Goal: Task Accomplishment & Management: Use online tool/utility

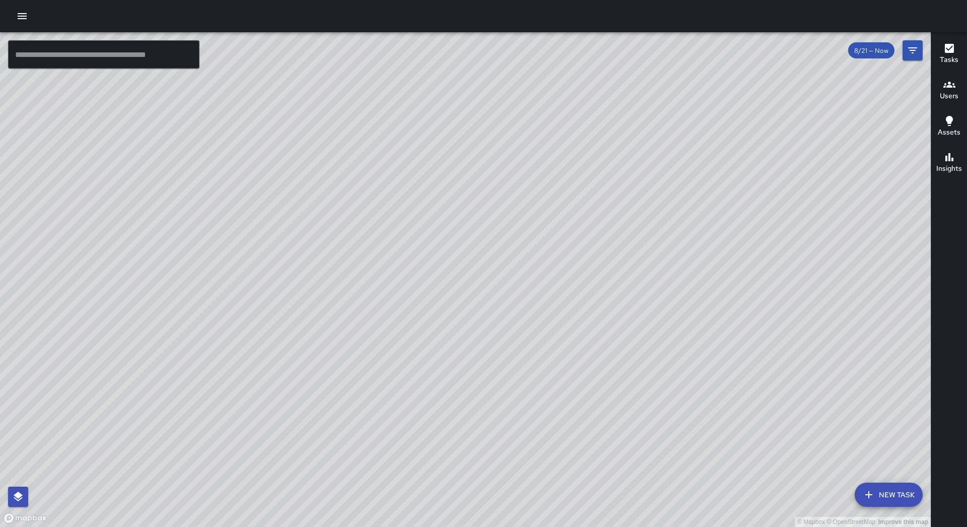
drag, startPoint x: 24, startPoint y: 16, endPoint x: 25, endPoint y: 24, distance: 8.1
click at [25, 16] on icon "button" at bounding box center [22, 16] width 9 height 6
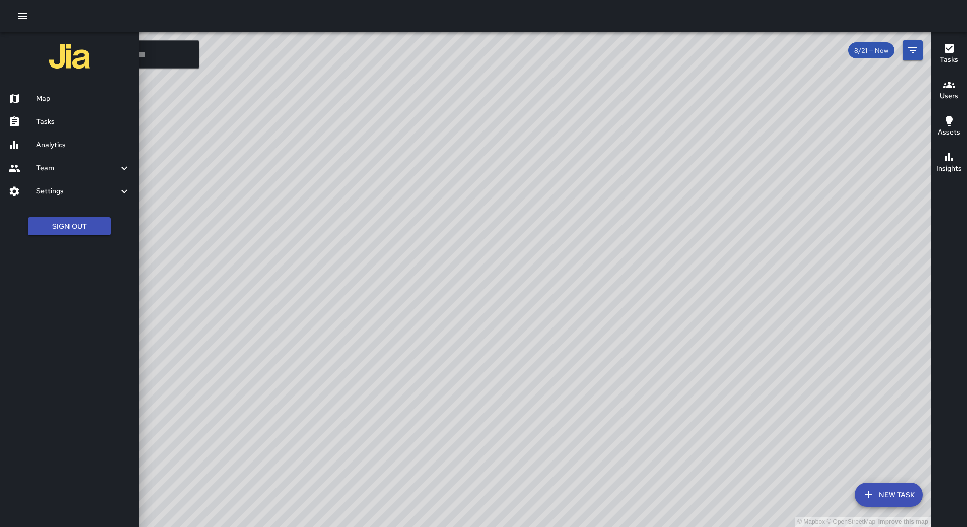
click at [51, 113] on link "Tasks" at bounding box center [69, 121] width 138 height 23
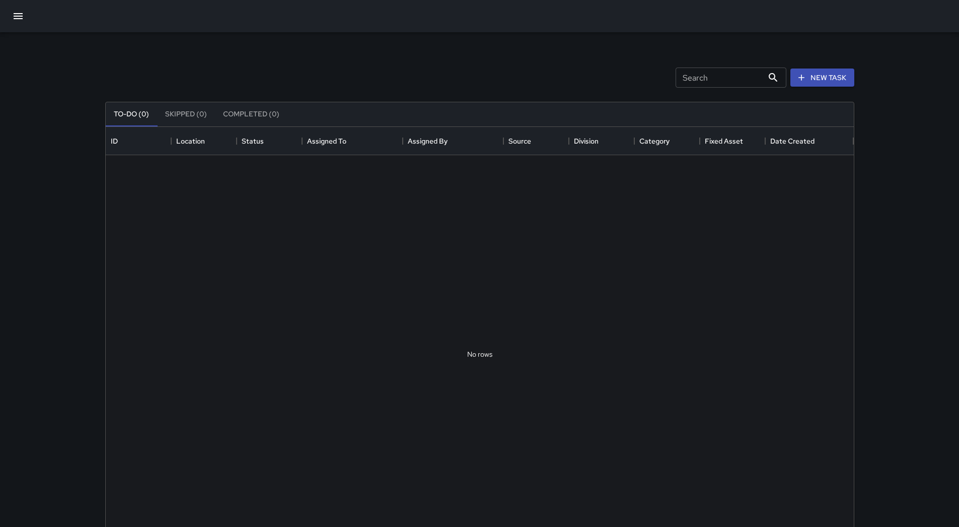
scroll to position [419, 741]
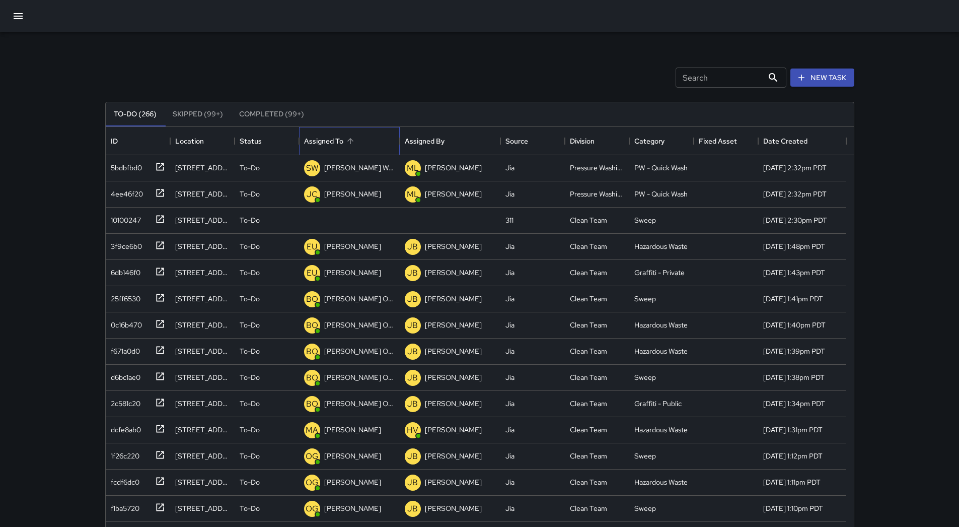
click at [354, 134] on div "Assigned To" at bounding box center [350, 141] width 14 height 14
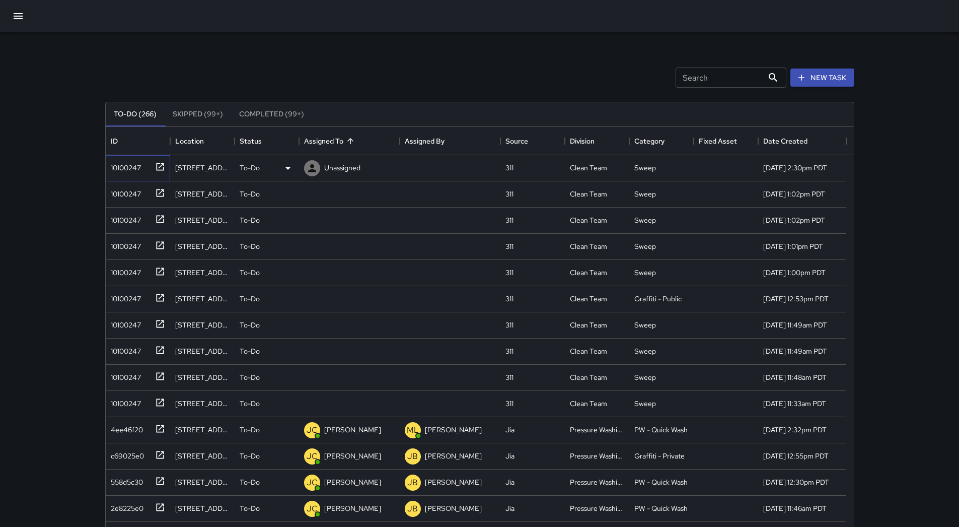
click at [128, 170] on div "10100247" at bounding box center [124, 166] width 34 height 14
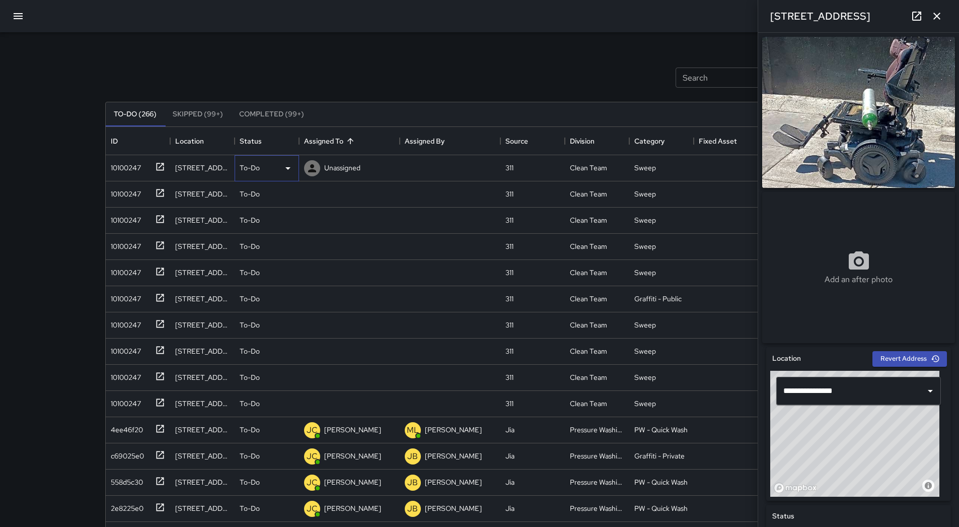
click at [284, 171] on icon at bounding box center [288, 168] width 12 height 12
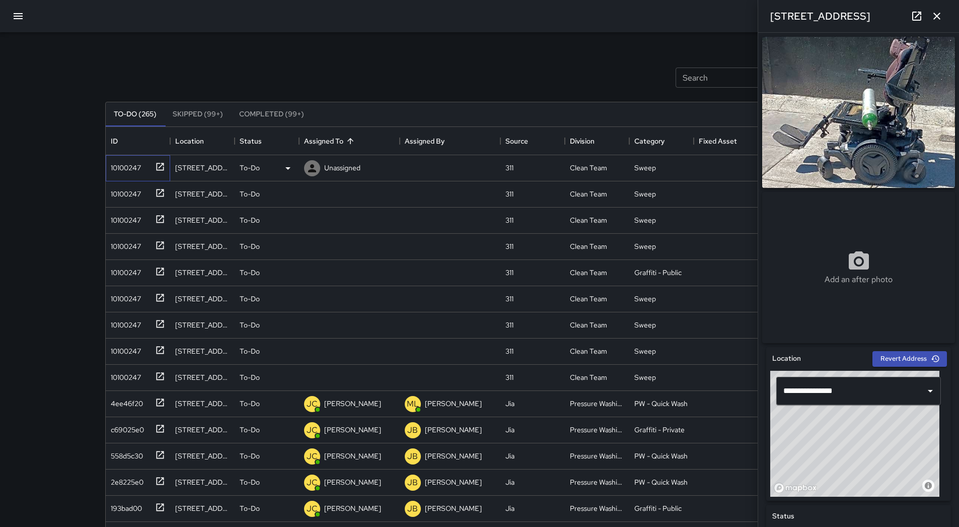
click at [134, 174] on div "10100247" at bounding box center [136, 166] width 58 height 17
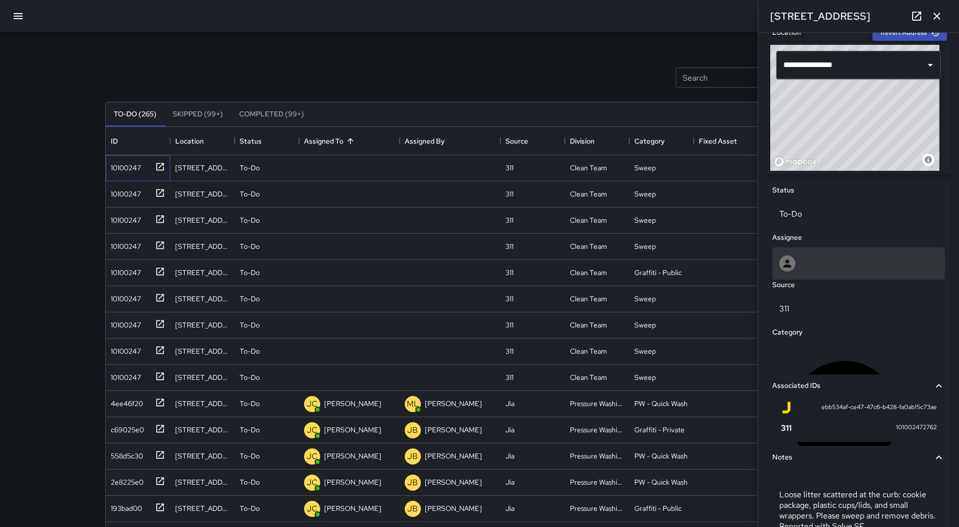
scroll to position [377, 0]
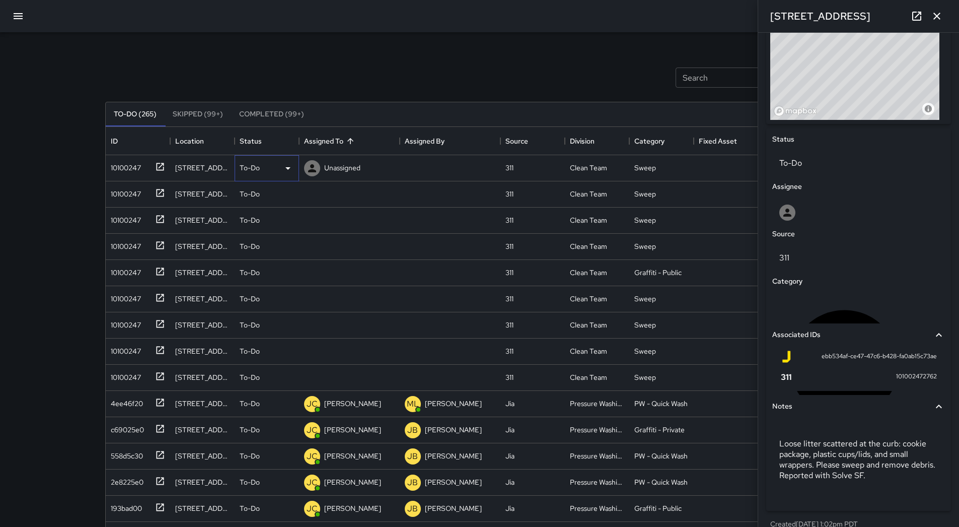
click at [295, 173] on div "To-Do" at bounding box center [267, 168] width 64 height 26
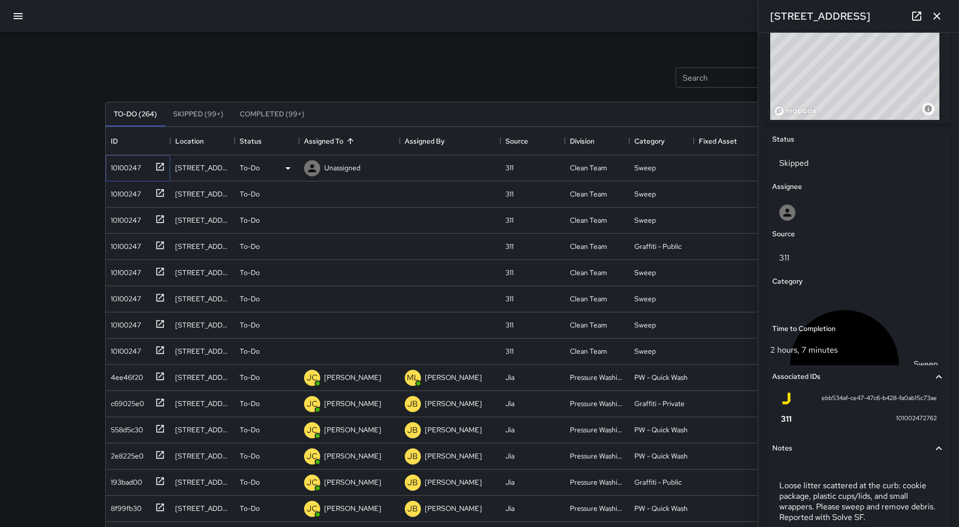
click at [122, 172] on div "10100247" at bounding box center [124, 166] width 34 height 14
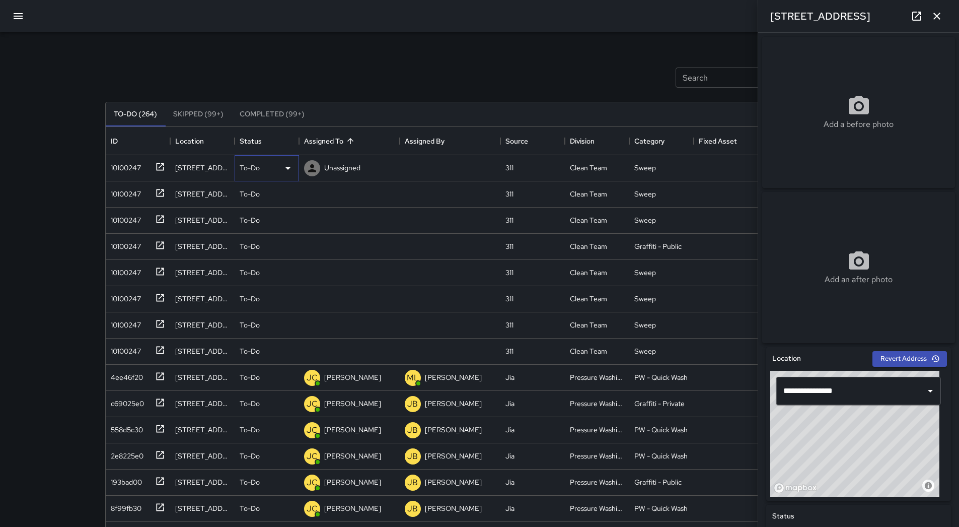
click at [282, 171] on icon at bounding box center [288, 168] width 12 height 12
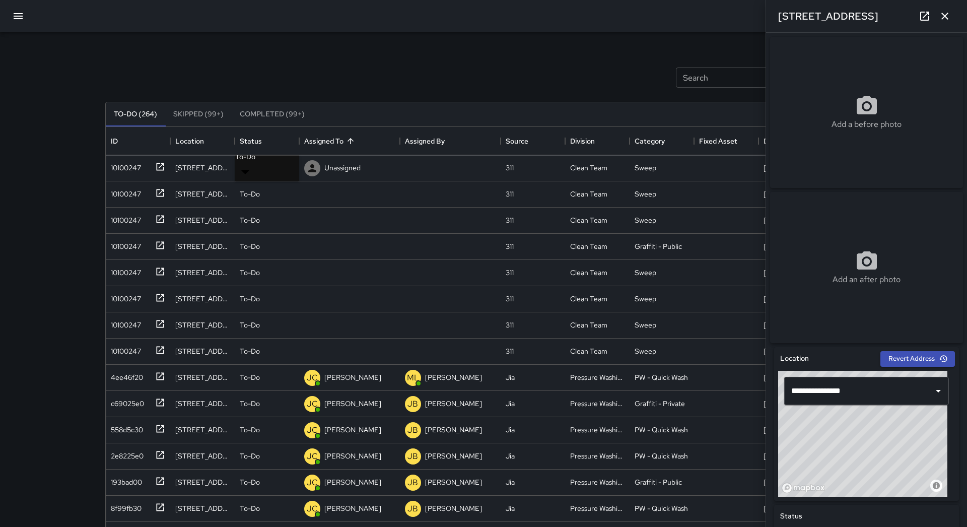
drag, startPoint x: 273, startPoint y: 213, endPoint x: 240, endPoint y: 207, distance: 33.6
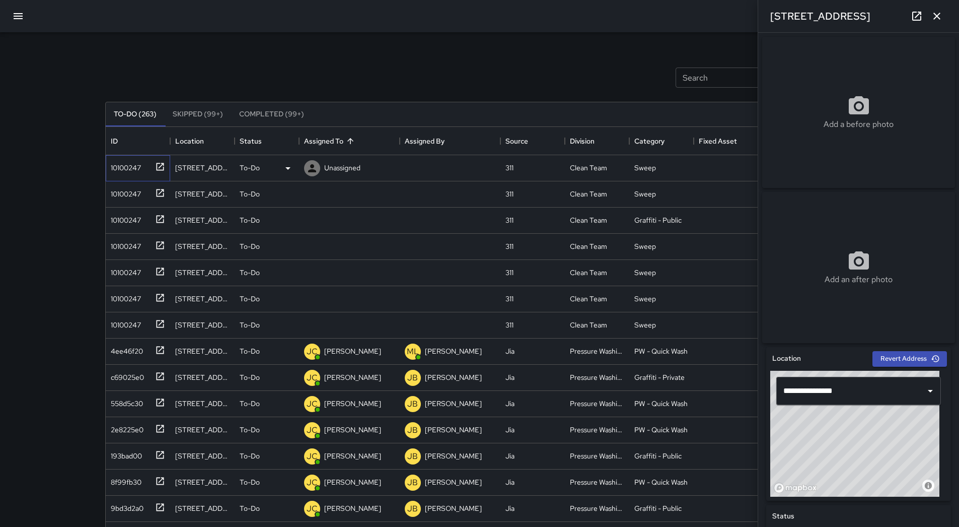
click at [136, 168] on div "10100247" at bounding box center [124, 166] width 34 height 14
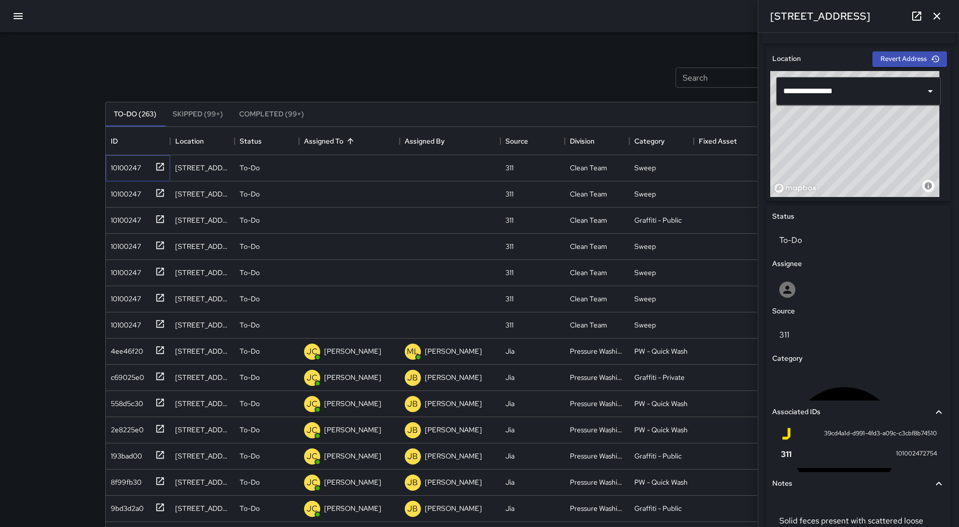
scroll to position [185, 0]
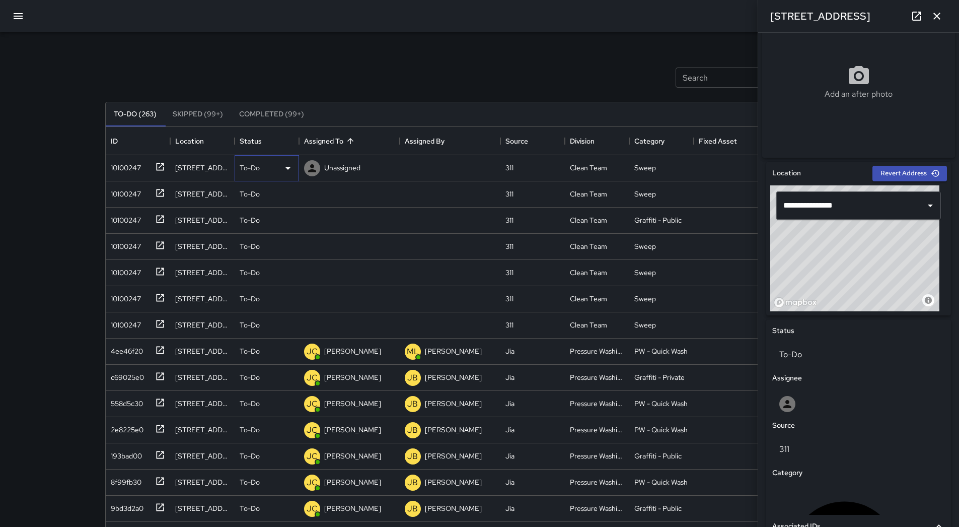
click at [277, 167] on div "To-Do" at bounding box center [267, 168] width 54 height 12
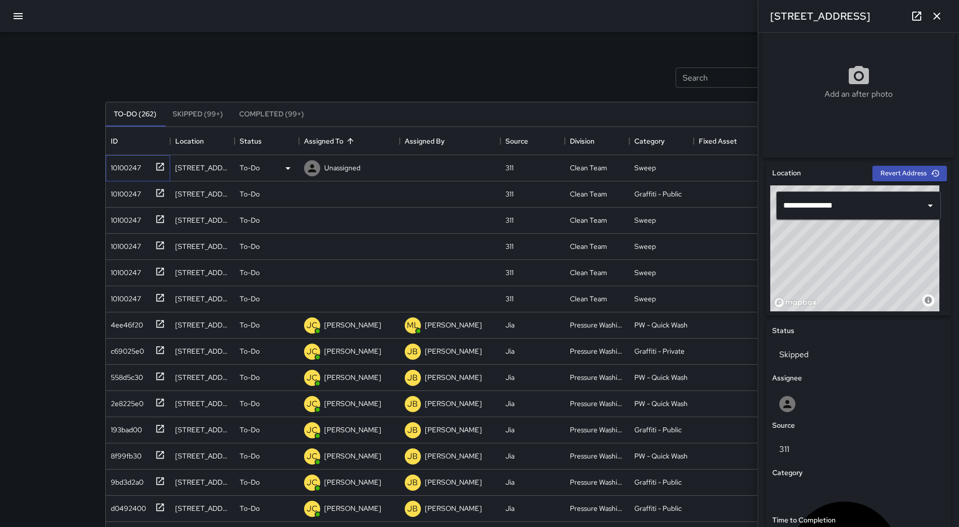
click at [126, 176] on div "10100247" at bounding box center [138, 168] width 64 height 26
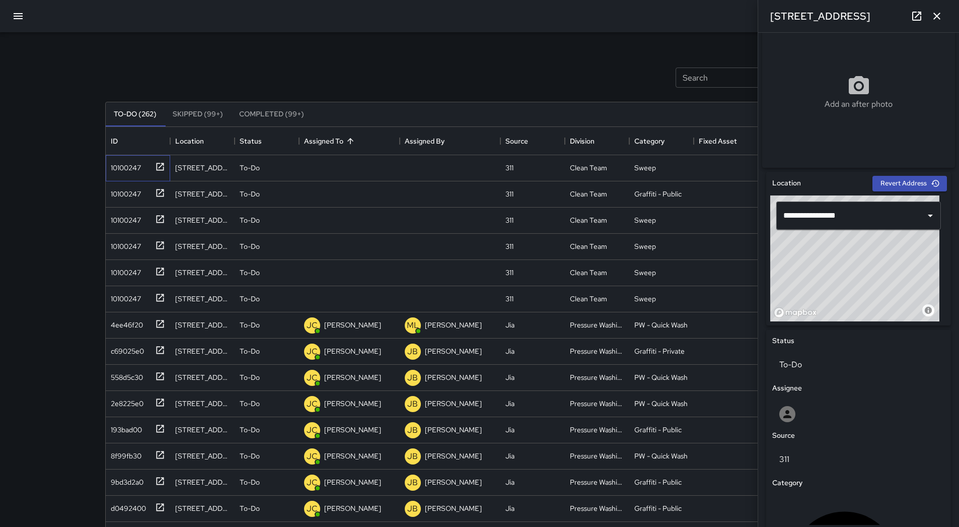
scroll to position [377, 0]
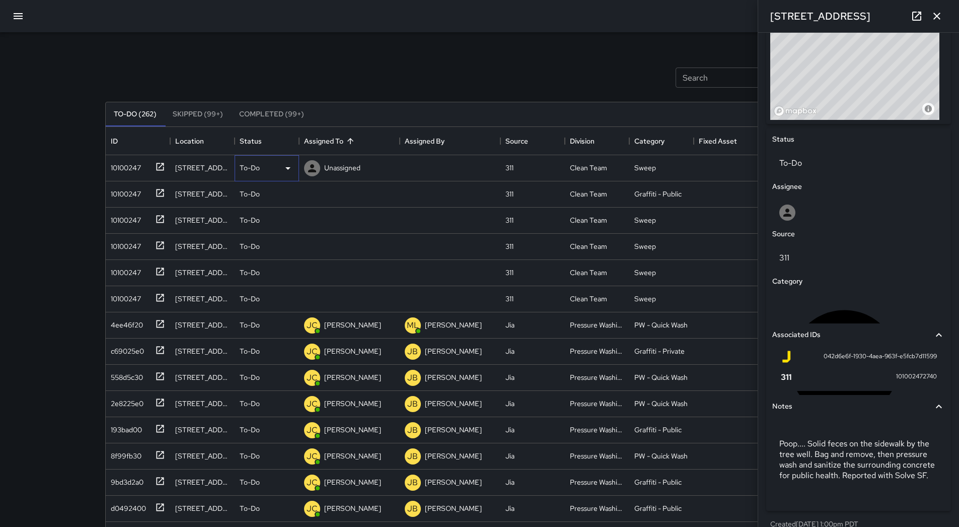
click at [285, 171] on icon at bounding box center [288, 168] width 12 height 12
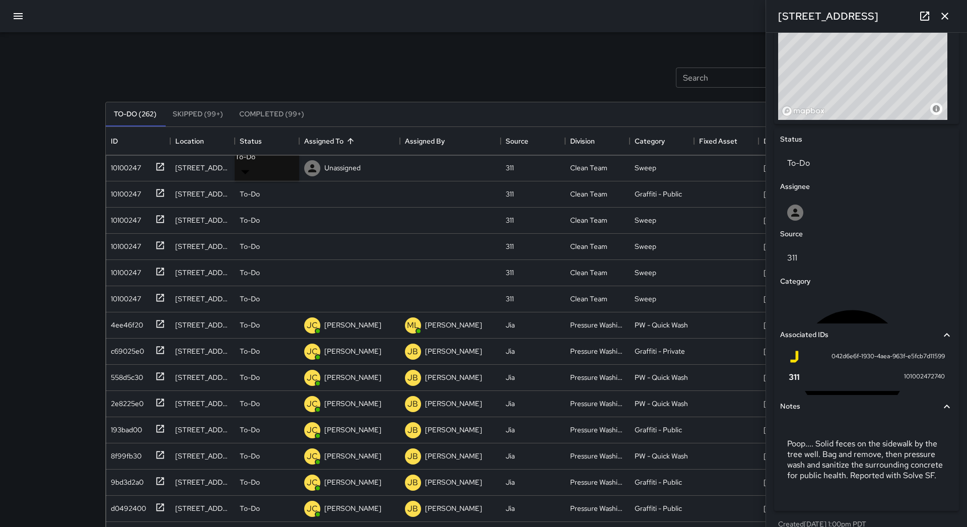
drag, startPoint x: 275, startPoint y: 213, endPoint x: 256, endPoint y: 213, distance: 19.1
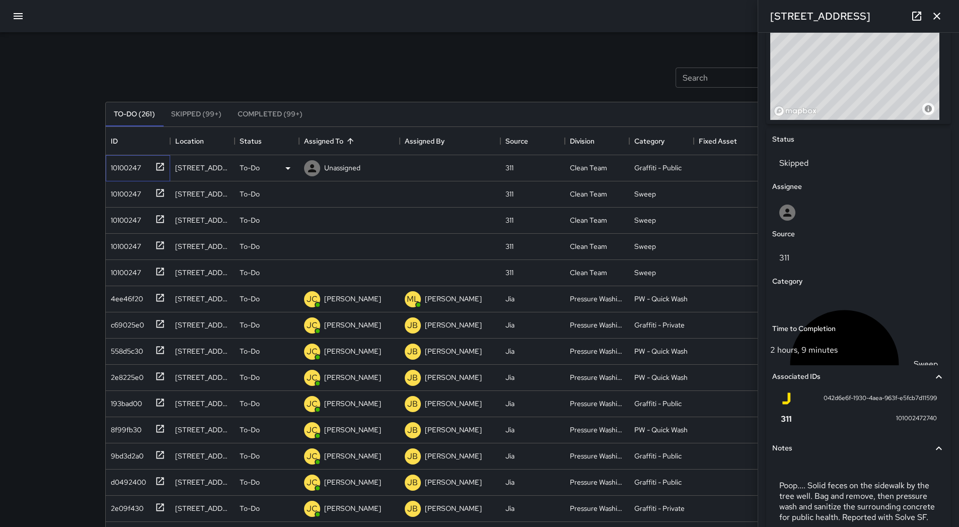
click at [109, 171] on div "10100247" at bounding box center [124, 166] width 34 height 14
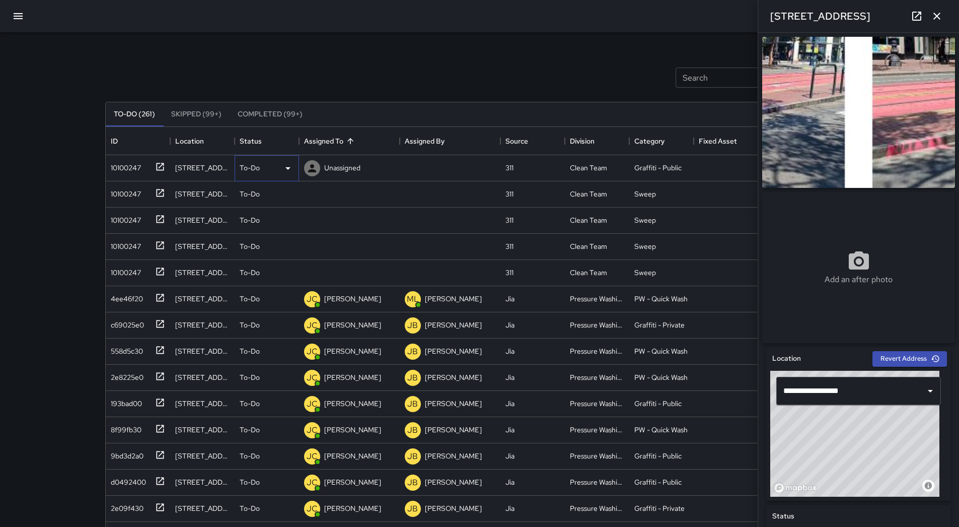
click at [278, 170] on div "To-Do" at bounding box center [267, 168] width 54 height 12
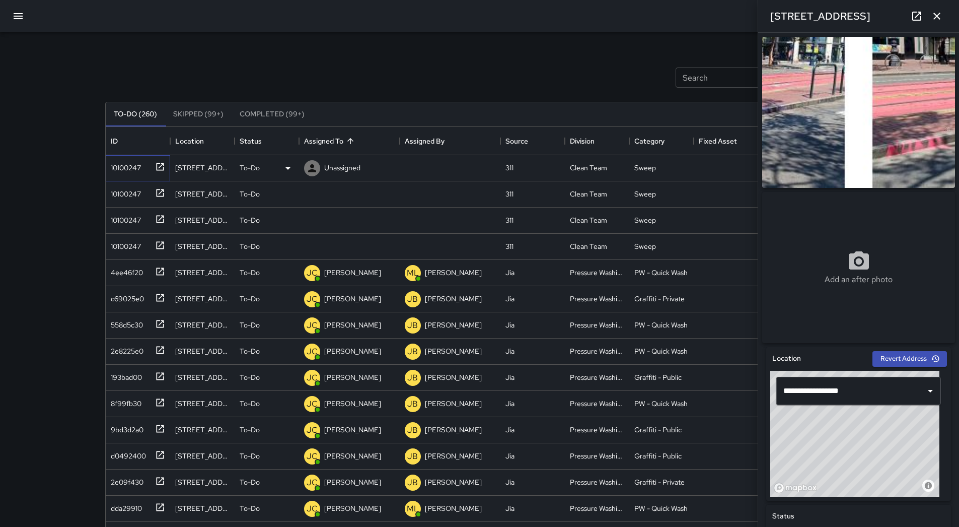
click at [132, 174] on div "10100247" at bounding box center [138, 168] width 64 height 26
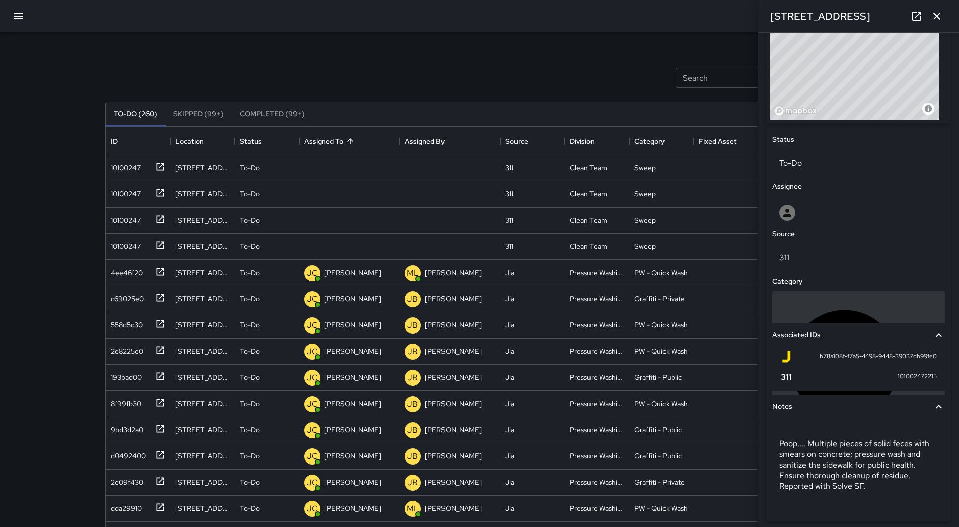
click at [914, 358] on p "Sweep" at bounding box center [926, 364] width 24 height 12
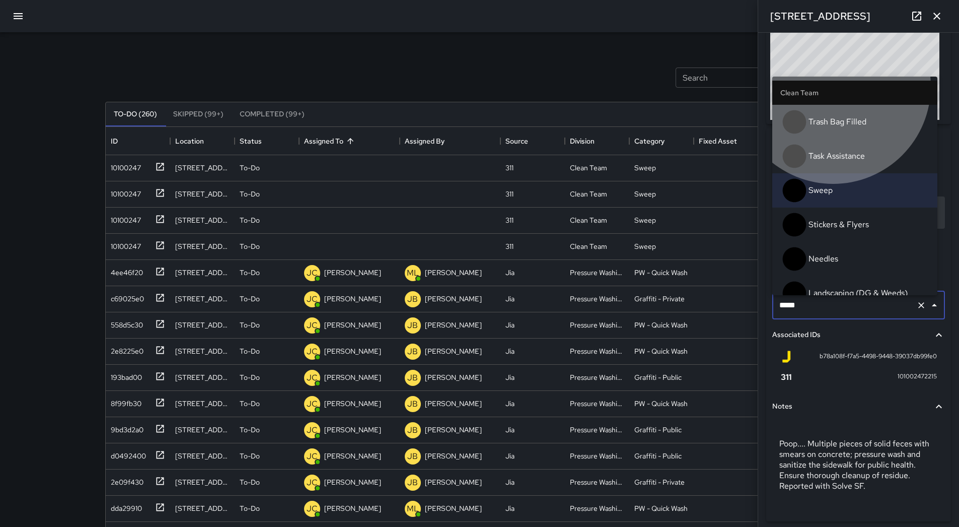
click at [834, 321] on span "Hazardous Waste" at bounding box center [869, 327] width 121 height 12
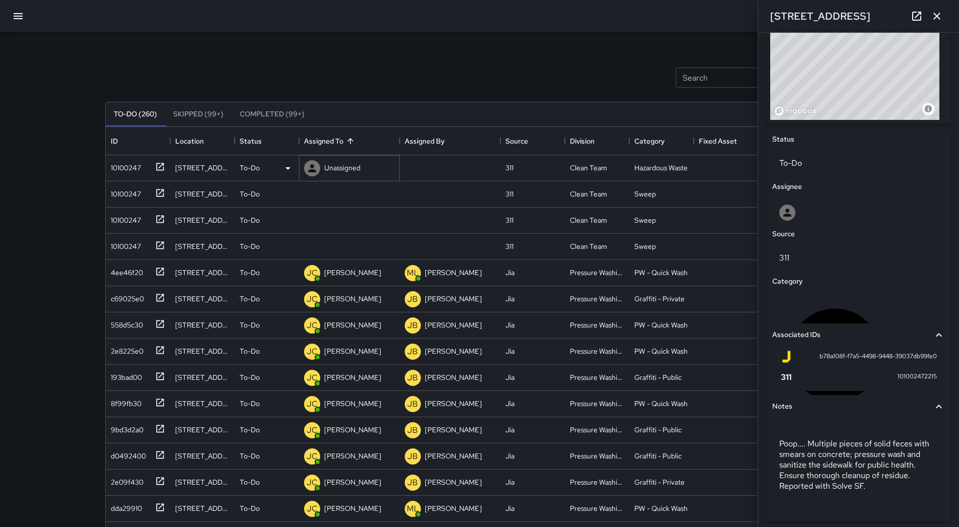
click at [338, 166] on p "Unassigned" at bounding box center [342, 168] width 36 height 10
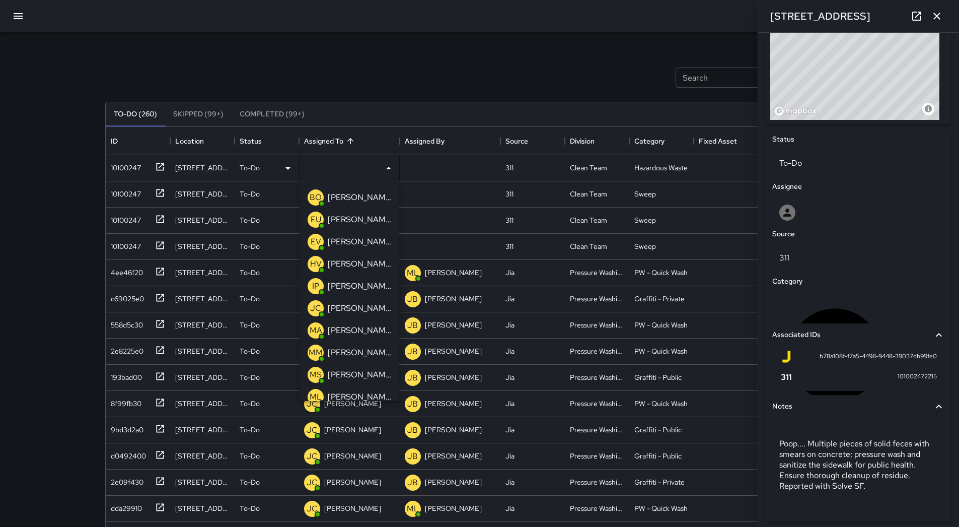
scroll to position [101, 0]
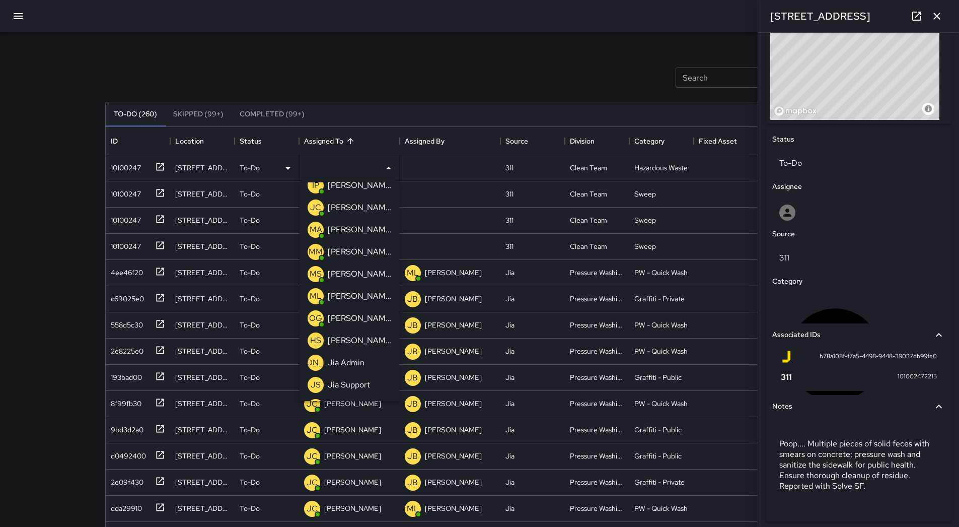
click at [347, 323] on p "[PERSON_NAME]" at bounding box center [359, 318] width 63 height 12
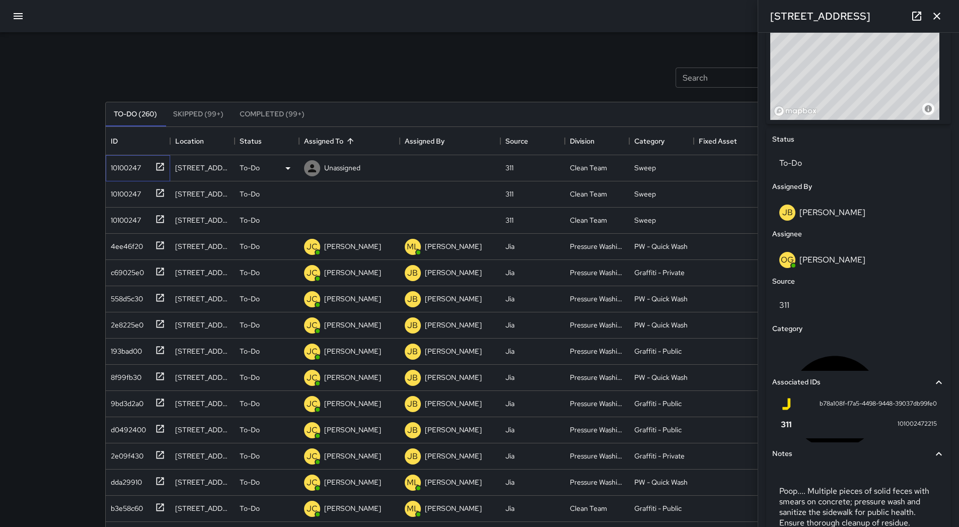
drag, startPoint x: 126, startPoint y: 174, endPoint x: 140, endPoint y: 172, distance: 14.2
click at [130, 174] on div "10100247" at bounding box center [136, 166] width 58 height 17
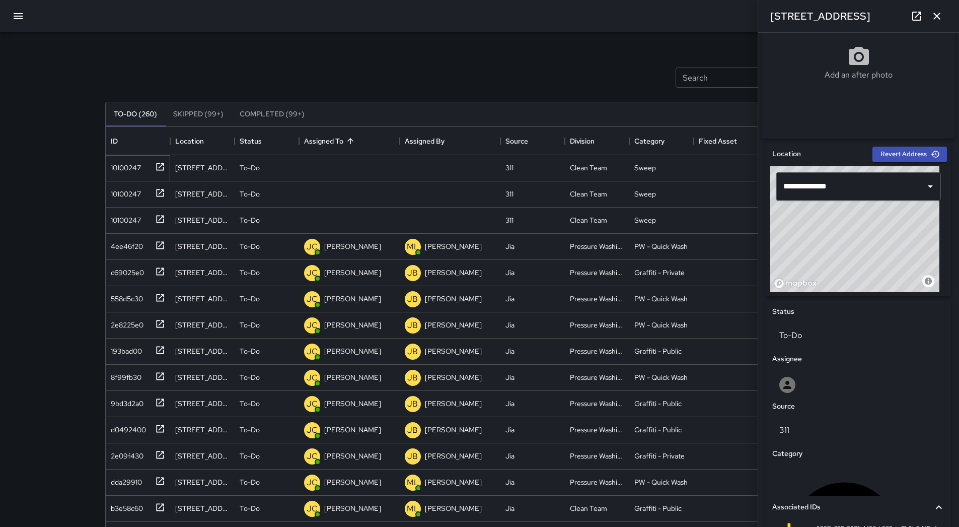
scroll to position [165, 0]
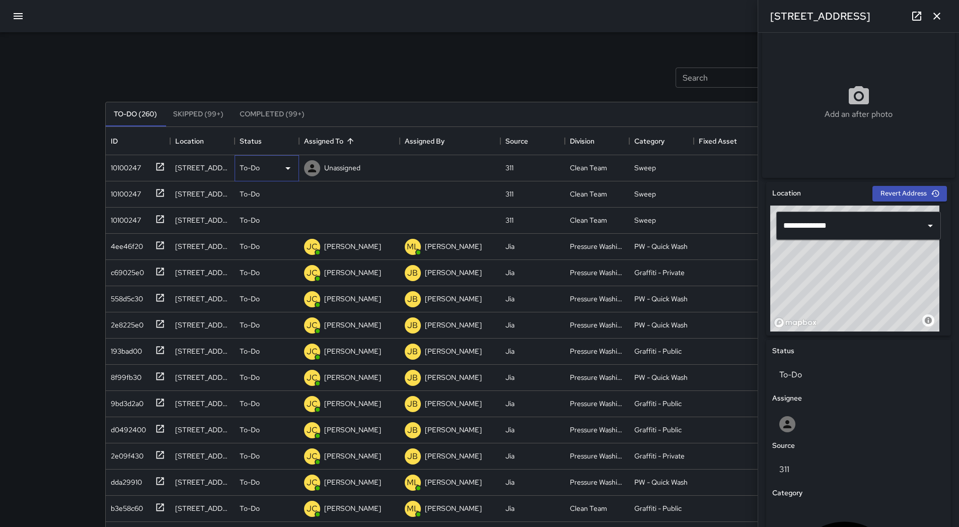
click at [290, 160] on div "To-Do" at bounding box center [267, 168] width 64 height 26
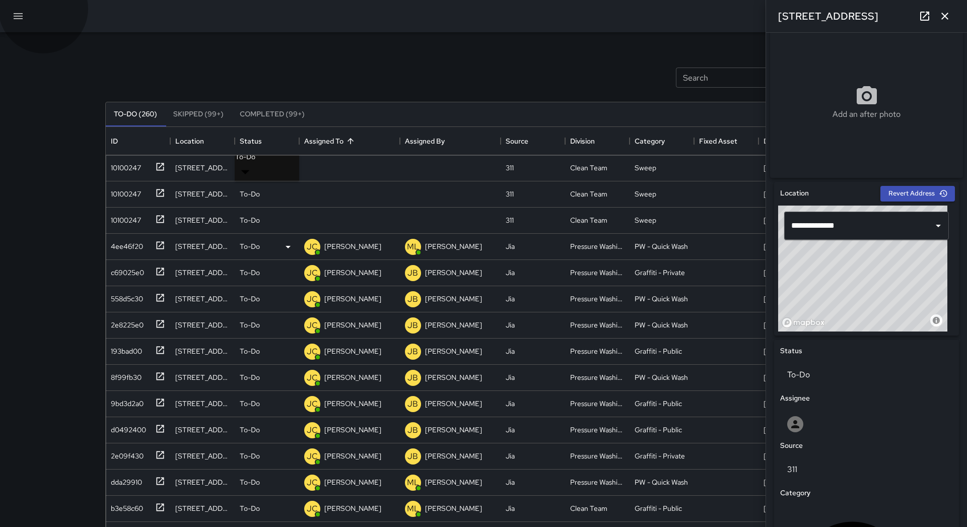
drag, startPoint x: 278, startPoint y: 213, endPoint x: 246, endPoint y: 212, distance: 32.7
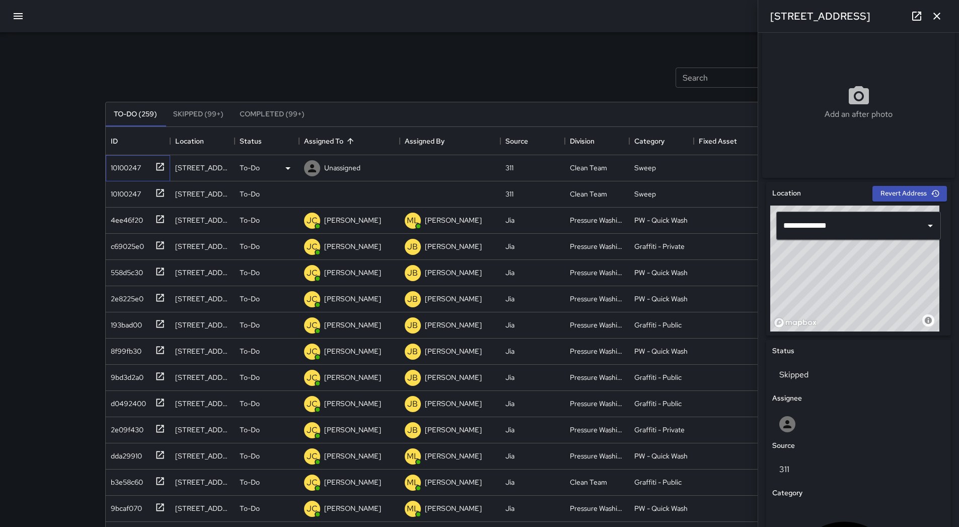
click at [139, 172] on div "10100247" at bounding box center [124, 166] width 34 height 14
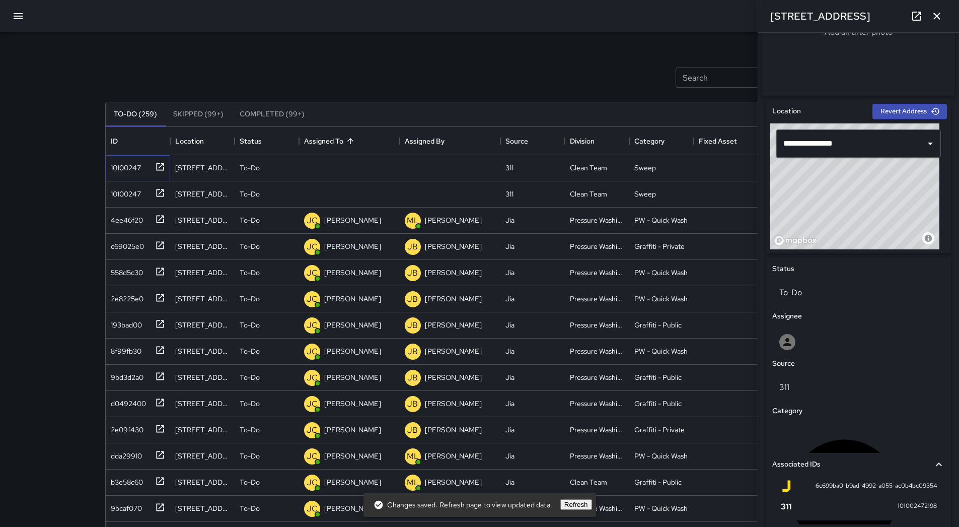
scroll to position [226, 0]
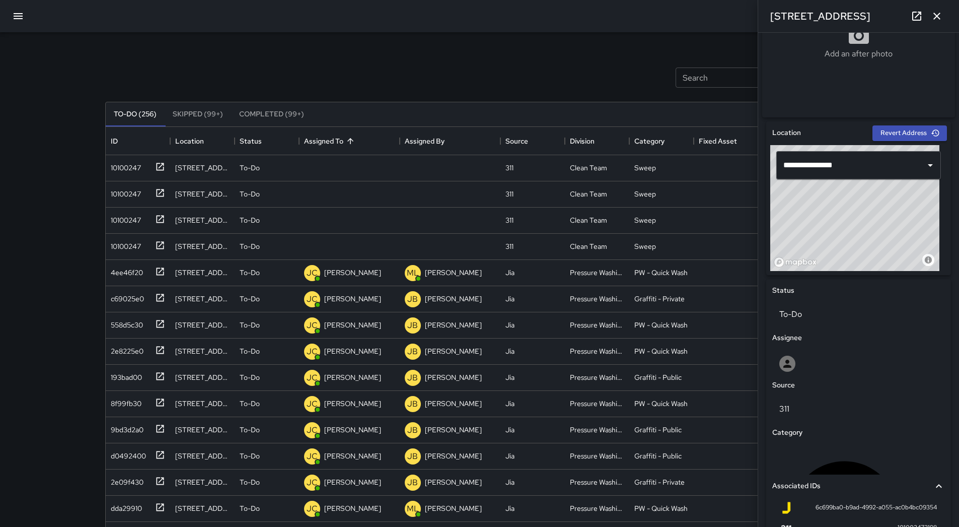
click at [285, 58] on div "Search Search New Task" at bounding box center [479, 77] width 753 height 52
